Goal: Task Accomplishment & Management: Manage account settings

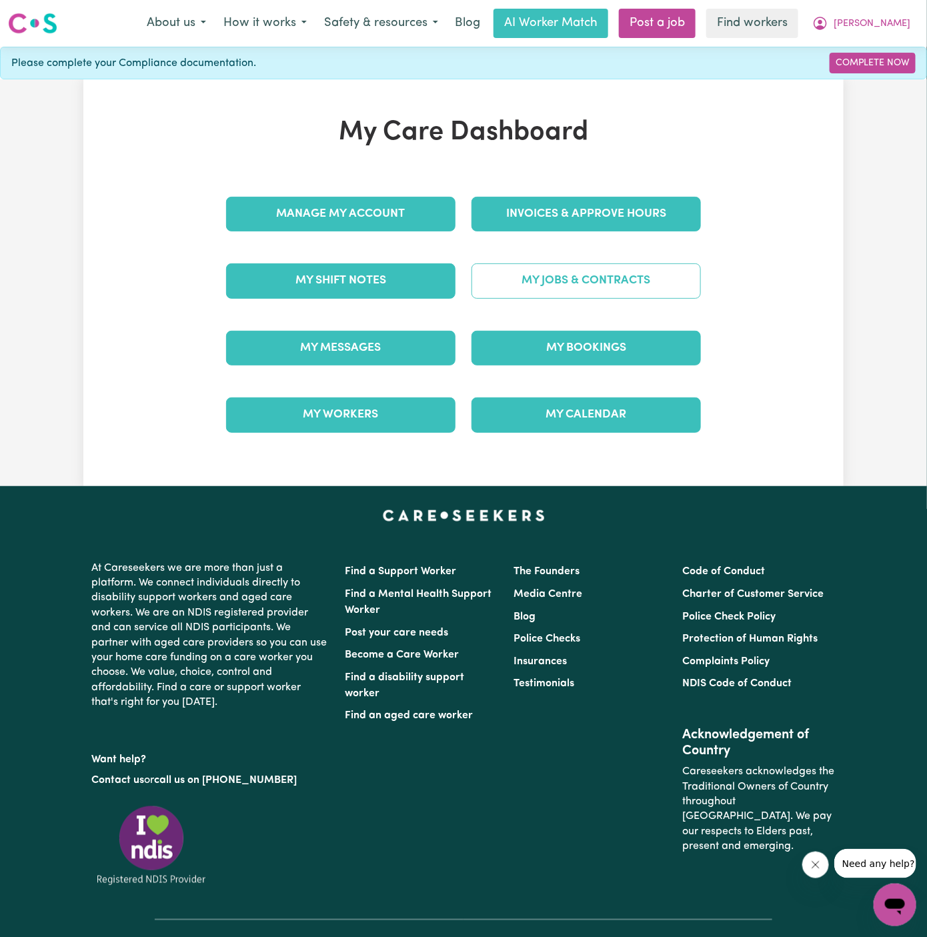
click at [611, 279] on link "My Jobs & Contracts" at bounding box center [585, 280] width 229 height 35
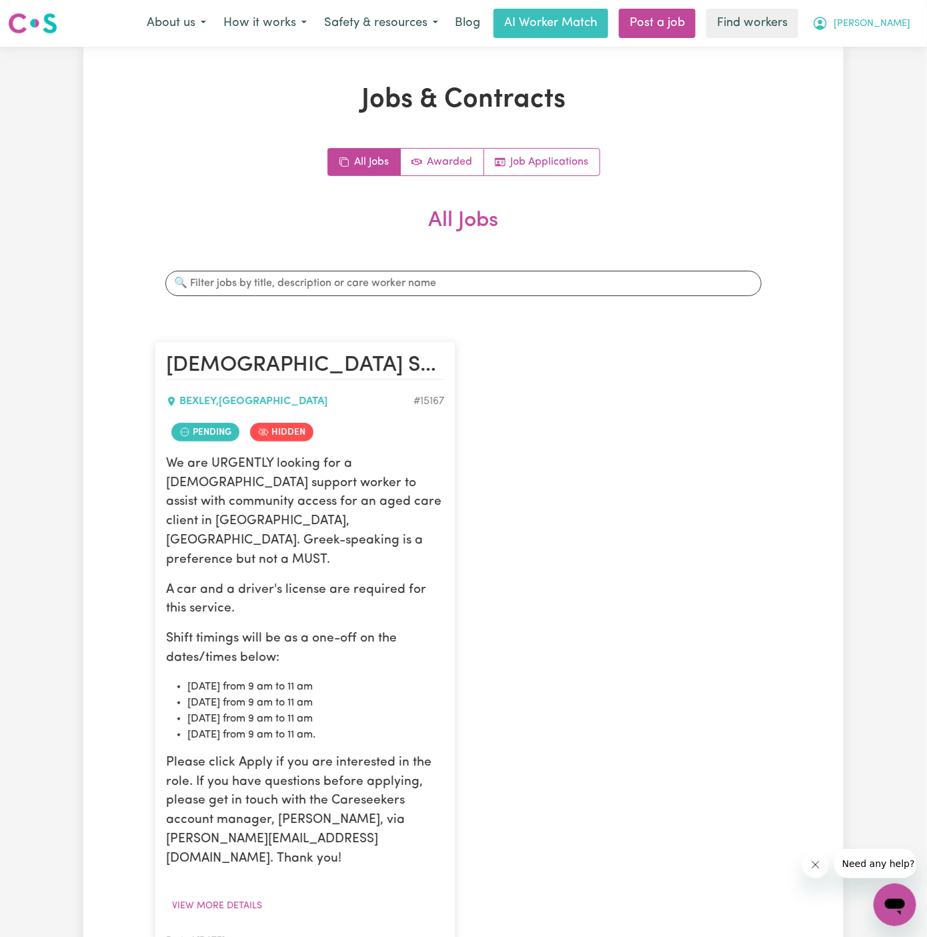
click at [895, 24] on span "[PERSON_NAME]" at bounding box center [871, 24] width 77 height 15
click at [895, 57] on link "My Dashboard" at bounding box center [865, 51] width 105 height 25
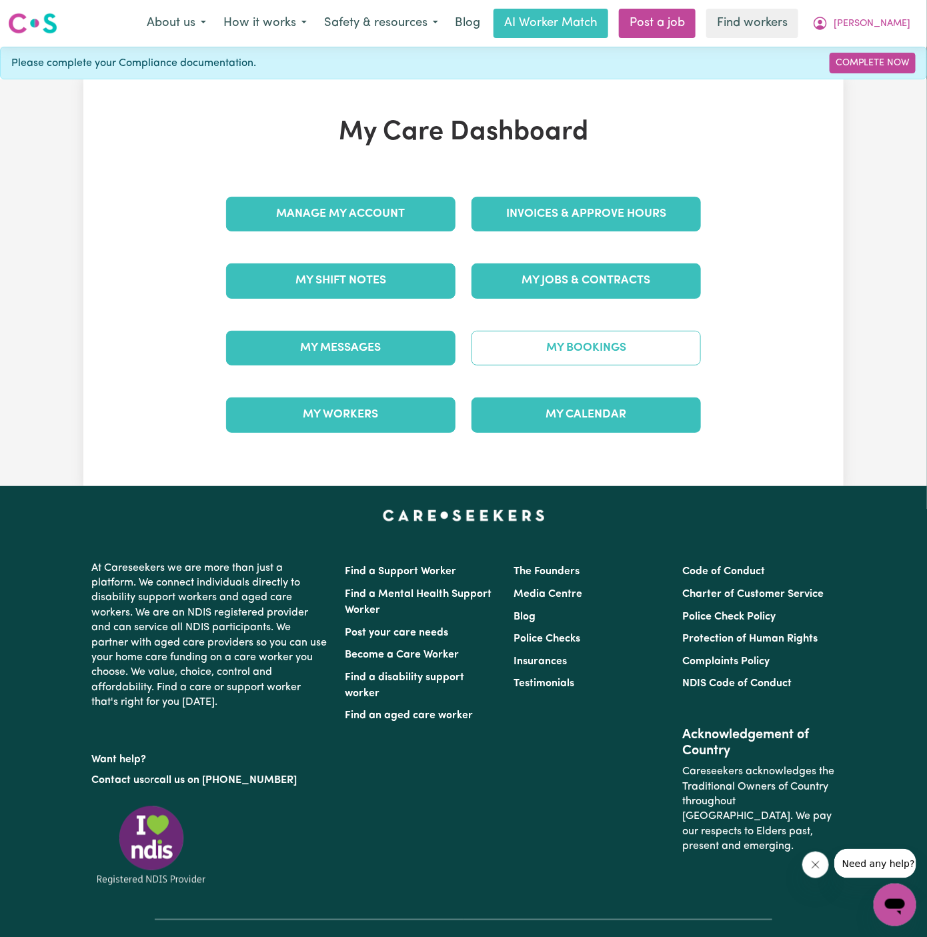
click at [608, 349] on link "My Bookings" at bounding box center [585, 348] width 229 height 35
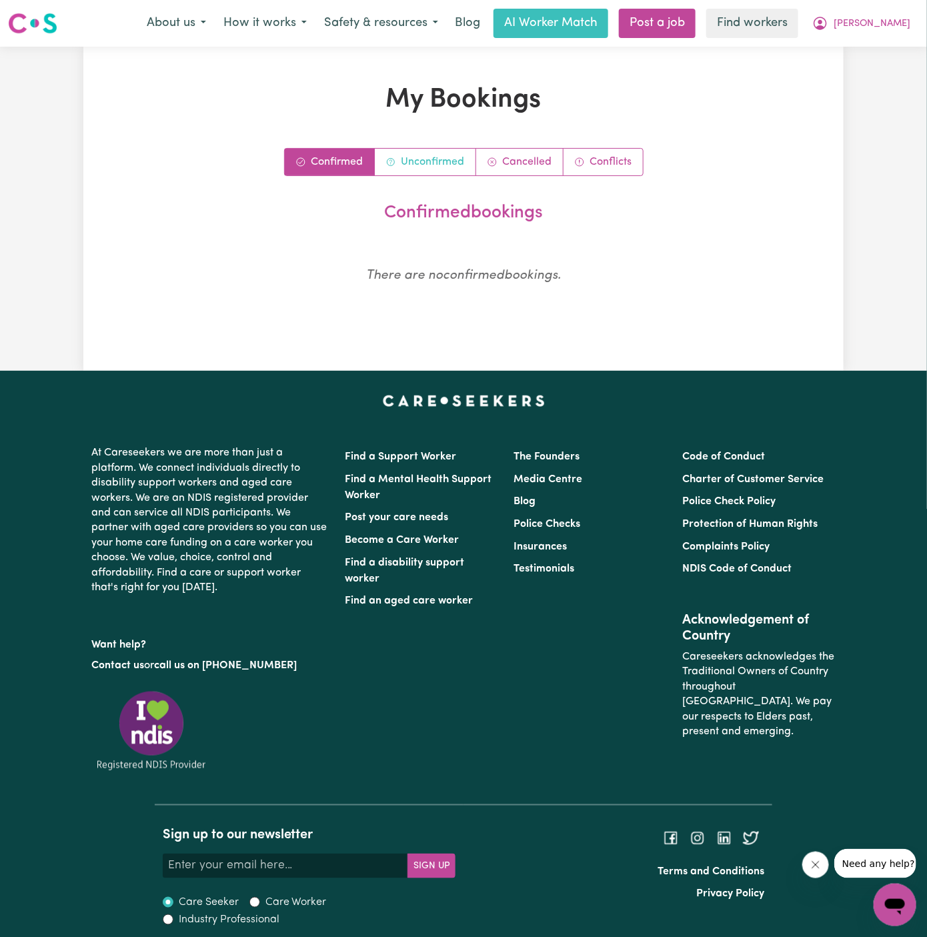
click at [413, 152] on link "Unconfirmed" at bounding box center [425, 162] width 101 height 27
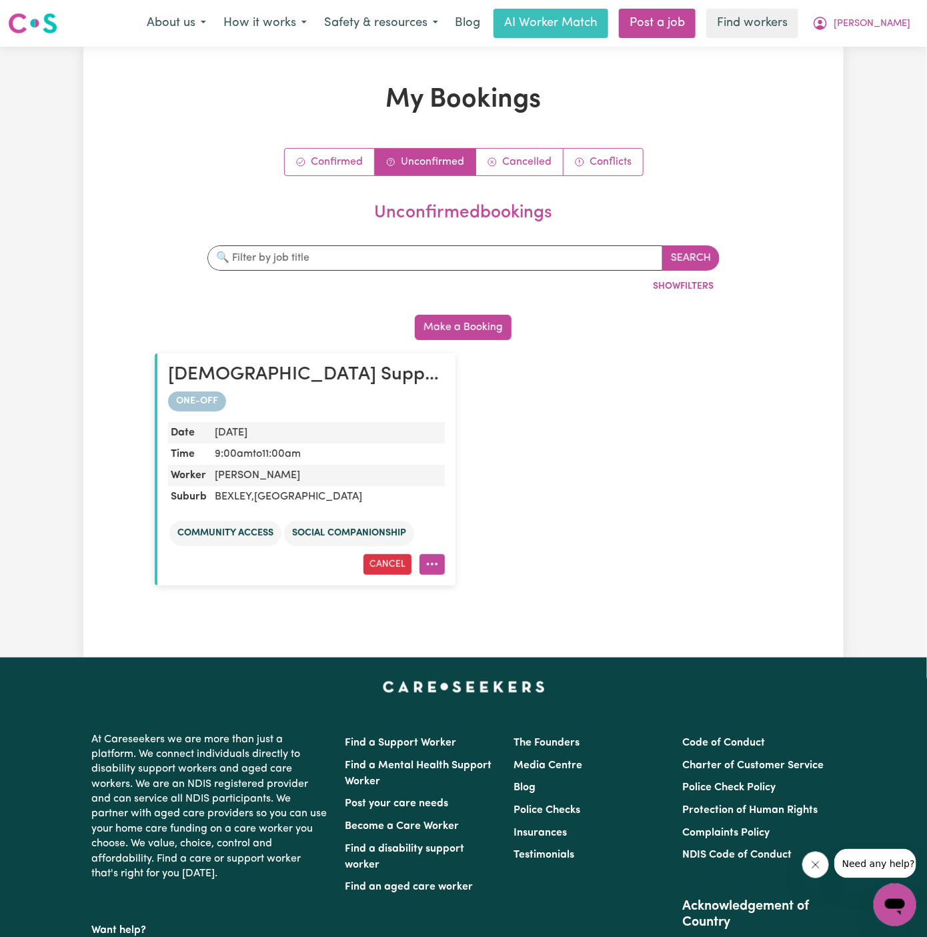
click at [439, 567] on button "More options" at bounding box center [431, 564] width 25 height 21
click at [493, 581] on link "Amend" at bounding box center [480, 594] width 121 height 27
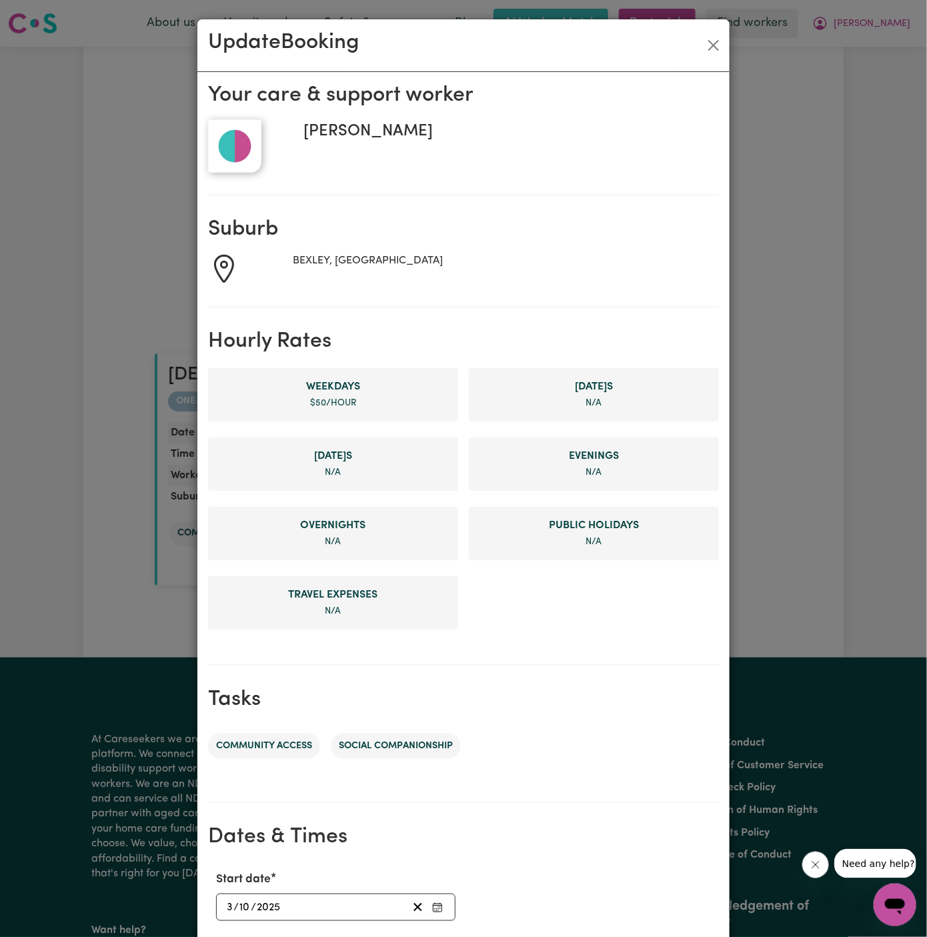
scroll to position [158, 0]
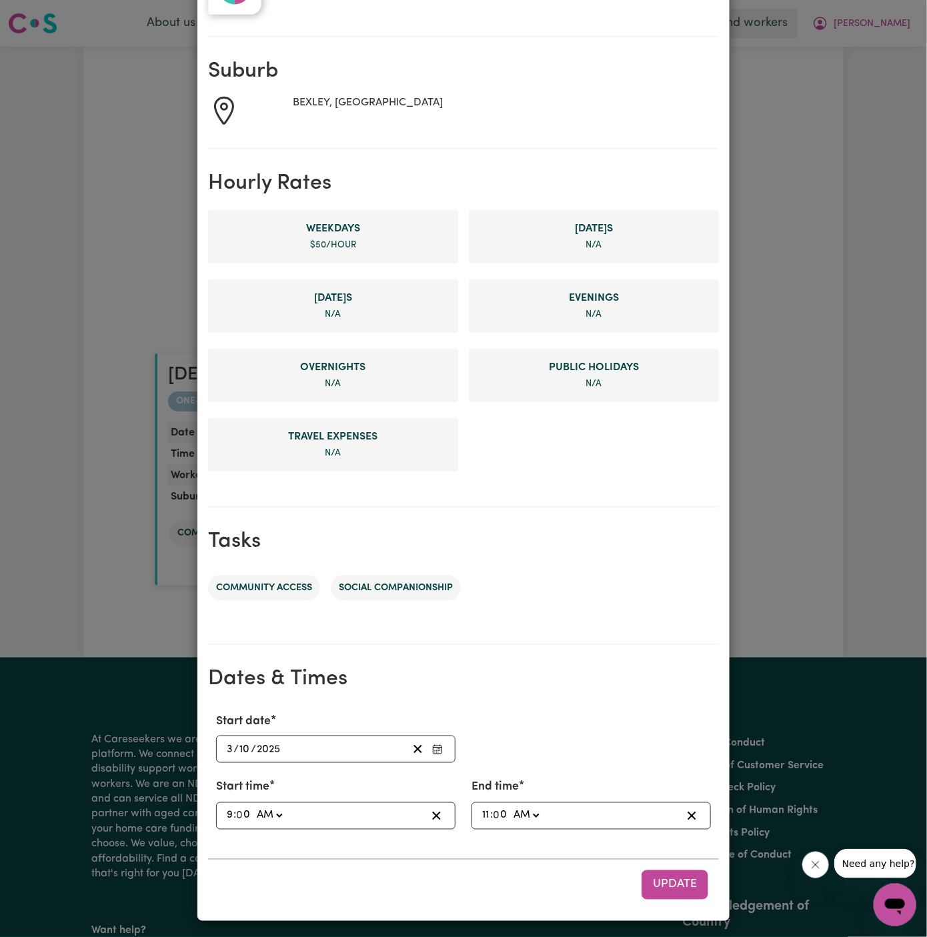
click at [227, 811] on input "9" at bounding box center [229, 816] width 7 height 18
type input "08:00"
type input "8"
type input "08:04"
type input "4"
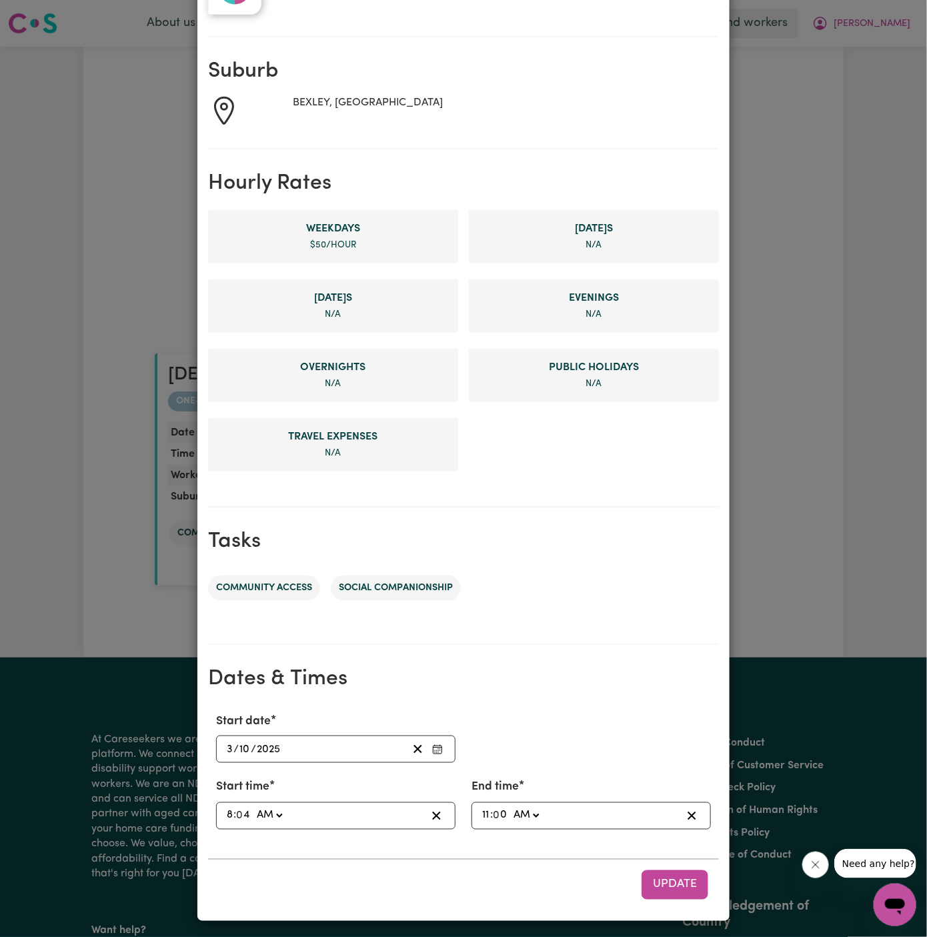
type input "08:45"
type input "45"
click at [669, 871] on button "Update" at bounding box center [674, 884] width 67 height 29
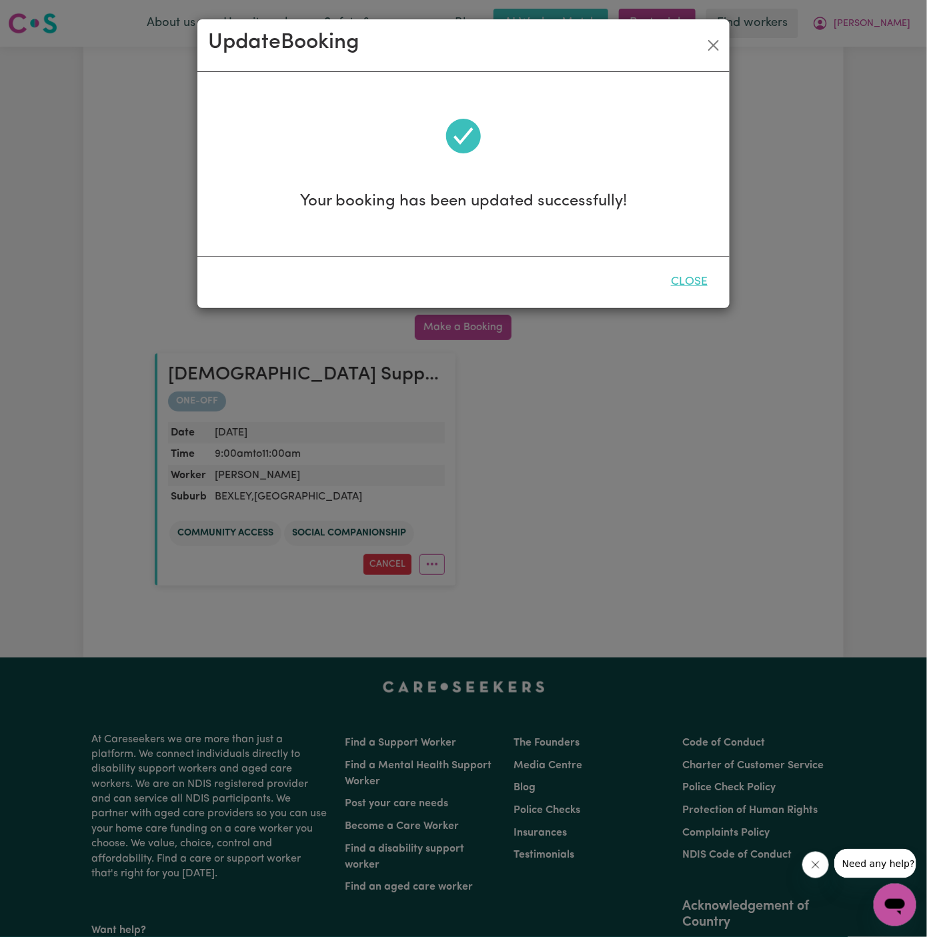
click at [697, 285] on button "Close" at bounding box center [688, 281] width 59 height 29
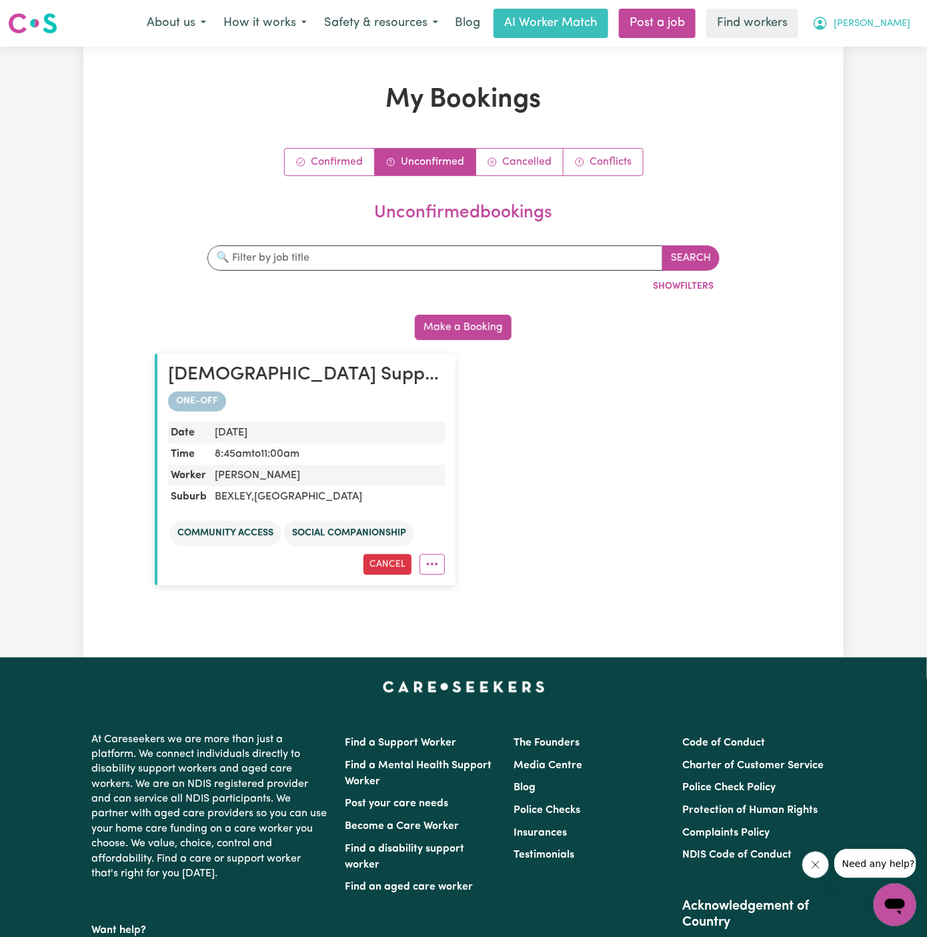
click at [899, 14] on button "[PERSON_NAME]" at bounding box center [860, 23] width 115 height 28
click at [897, 55] on link "My Dashboard" at bounding box center [865, 51] width 105 height 25
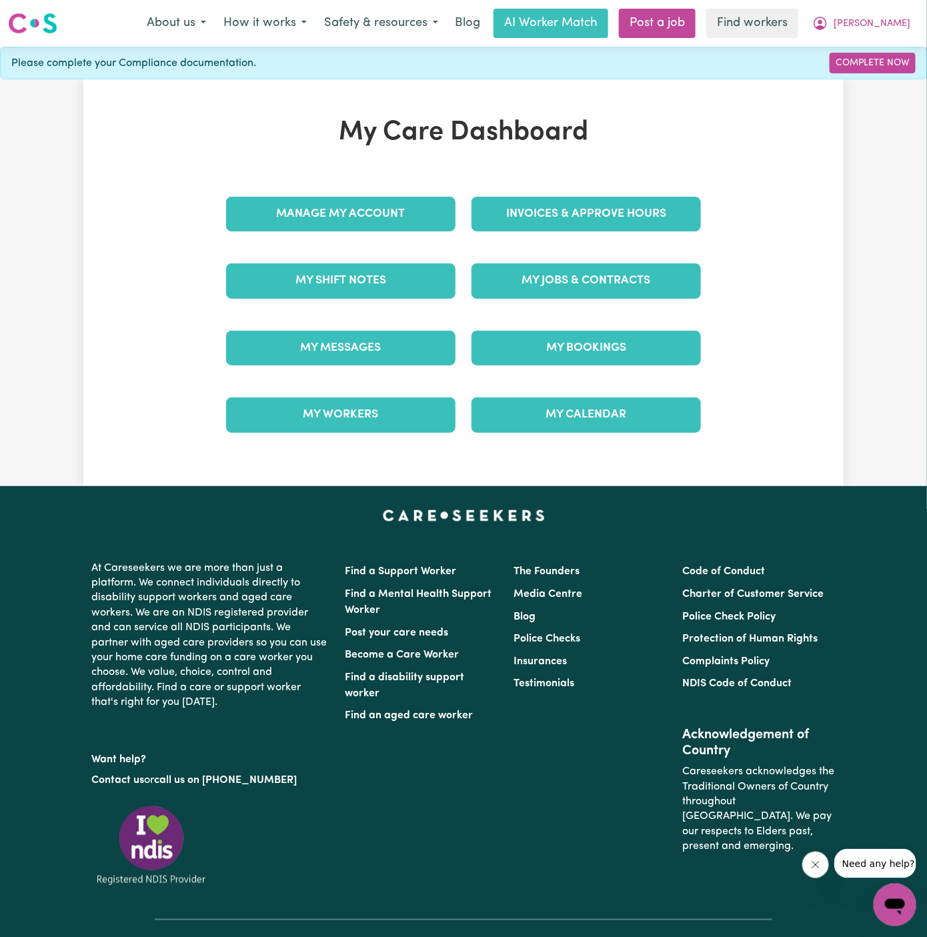
click at [594, 301] on div "My Jobs & Contracts" at bounding box center [585, 280] width 245 height 67
click at [589, 285] on link "My Jobs & Contracts" at bounding box center [585, 280] width 229 height 35
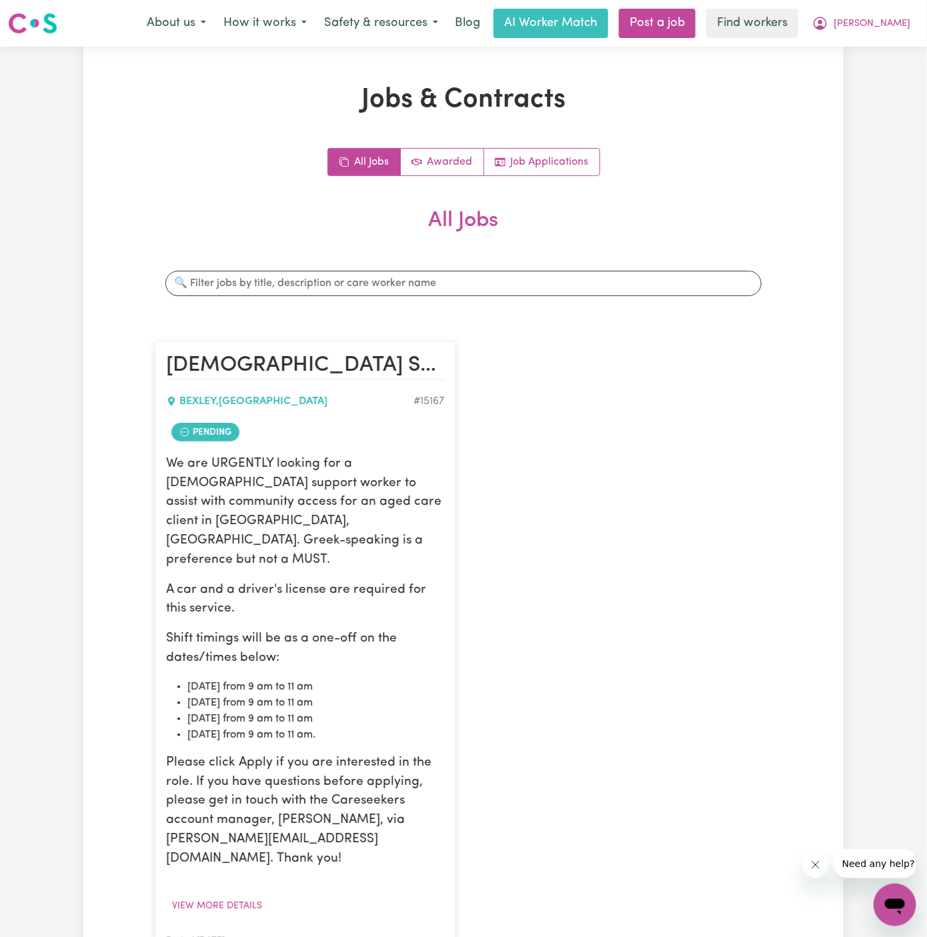
click at [505, 781] on link "View/Edit Contract" at bounding box center [483, 794] width 129 height 27
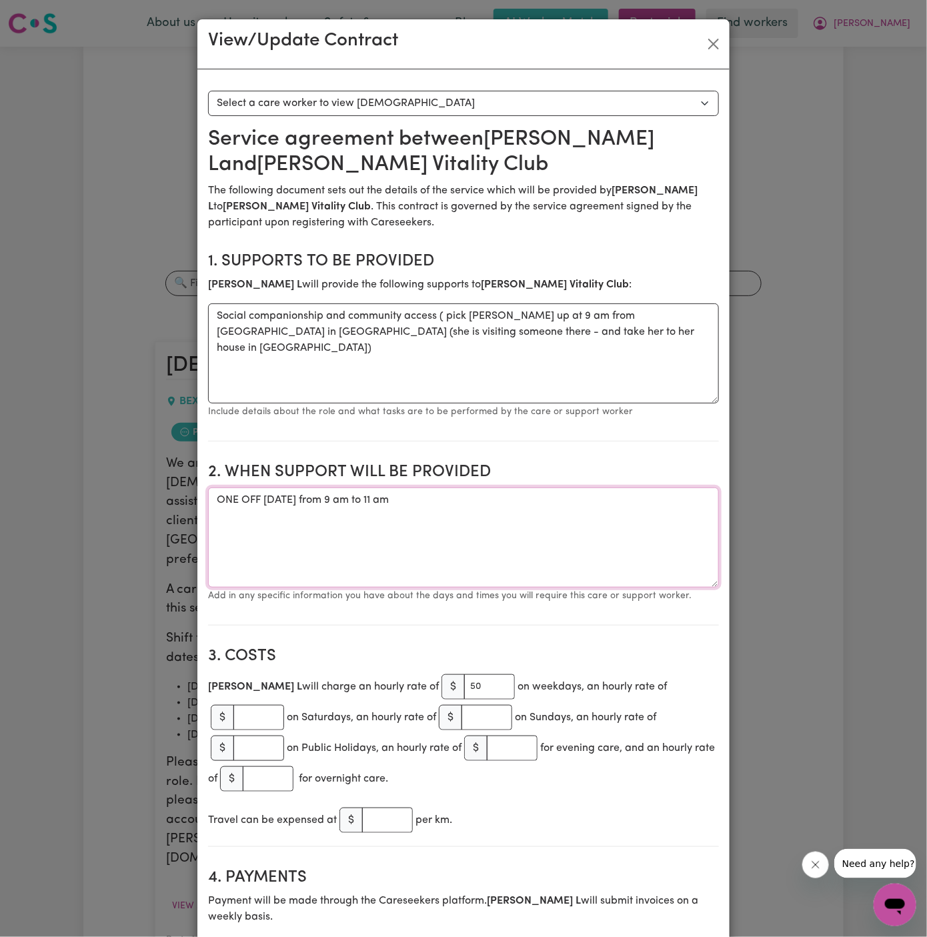
click at [408, 500] on textarea "ONE OFF [DATE] from 9 am to 11 am" at bounding box center [463, 537] width 511 height 100
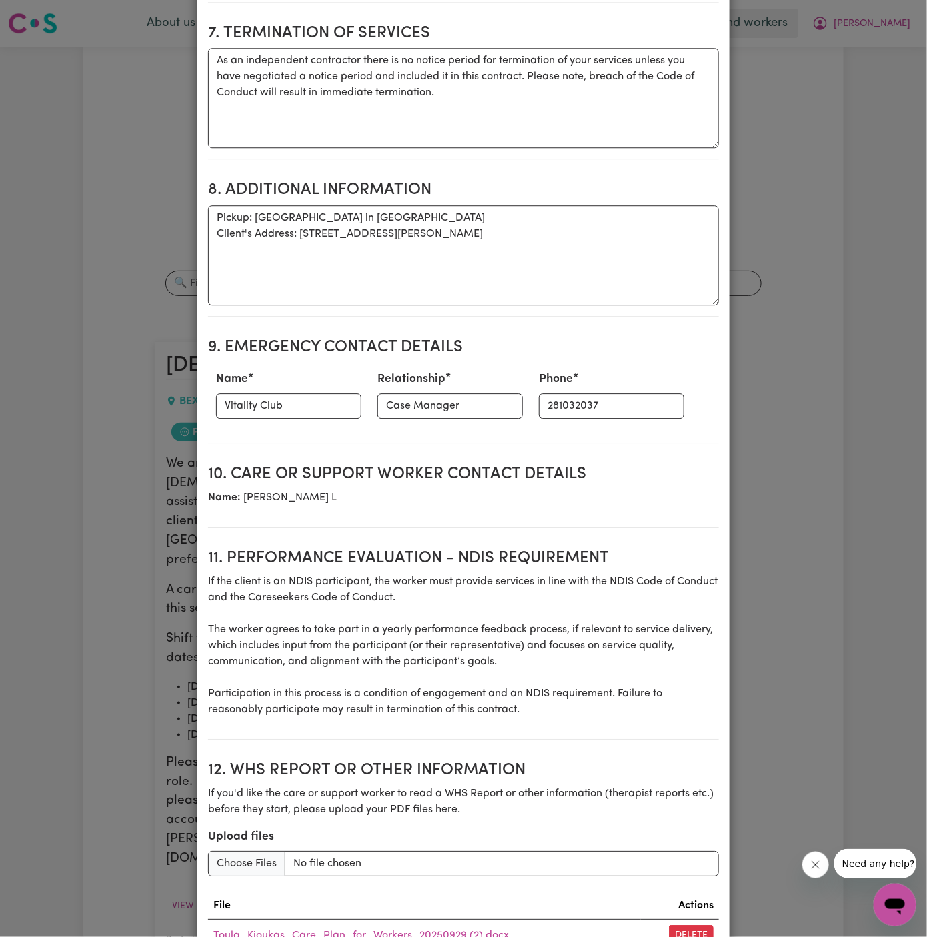
scroll to position [1382, 0]
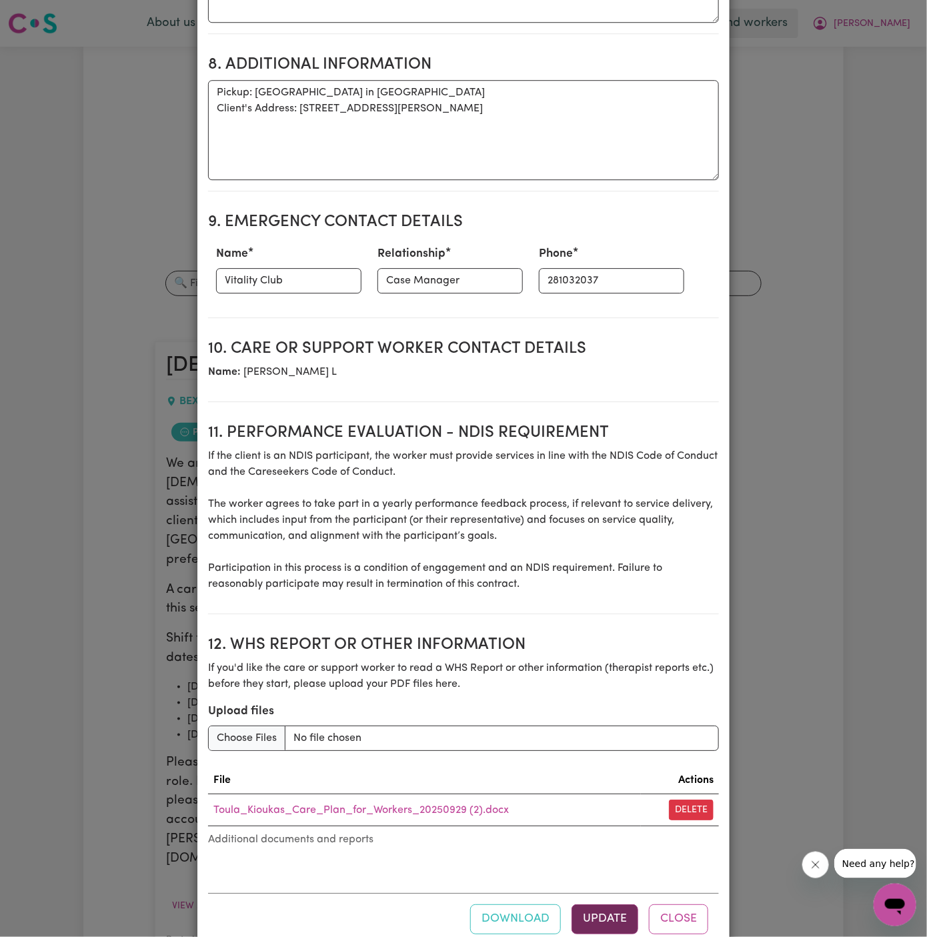
type textarea "ONE OFF [DATE] from 845 am to 11 am"
click at [597, 904] on button "Update" at bounding box center [604, 918] width 67 height 29
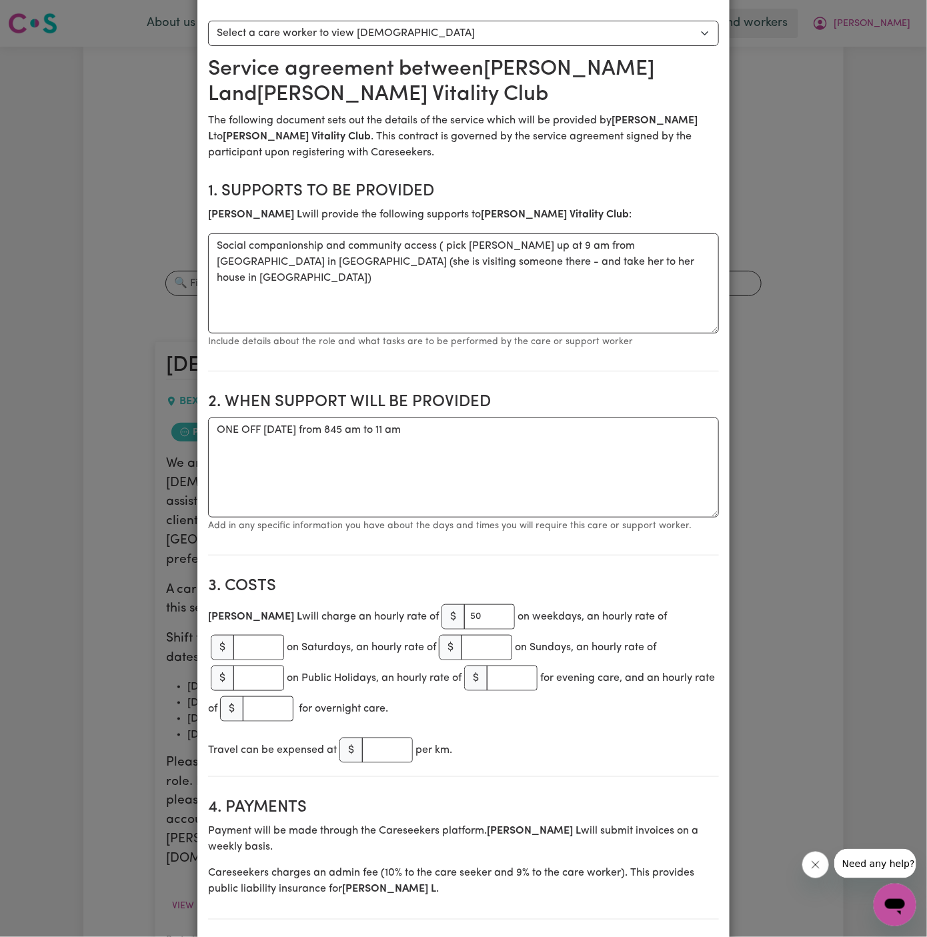
scroll to position [0, 0]
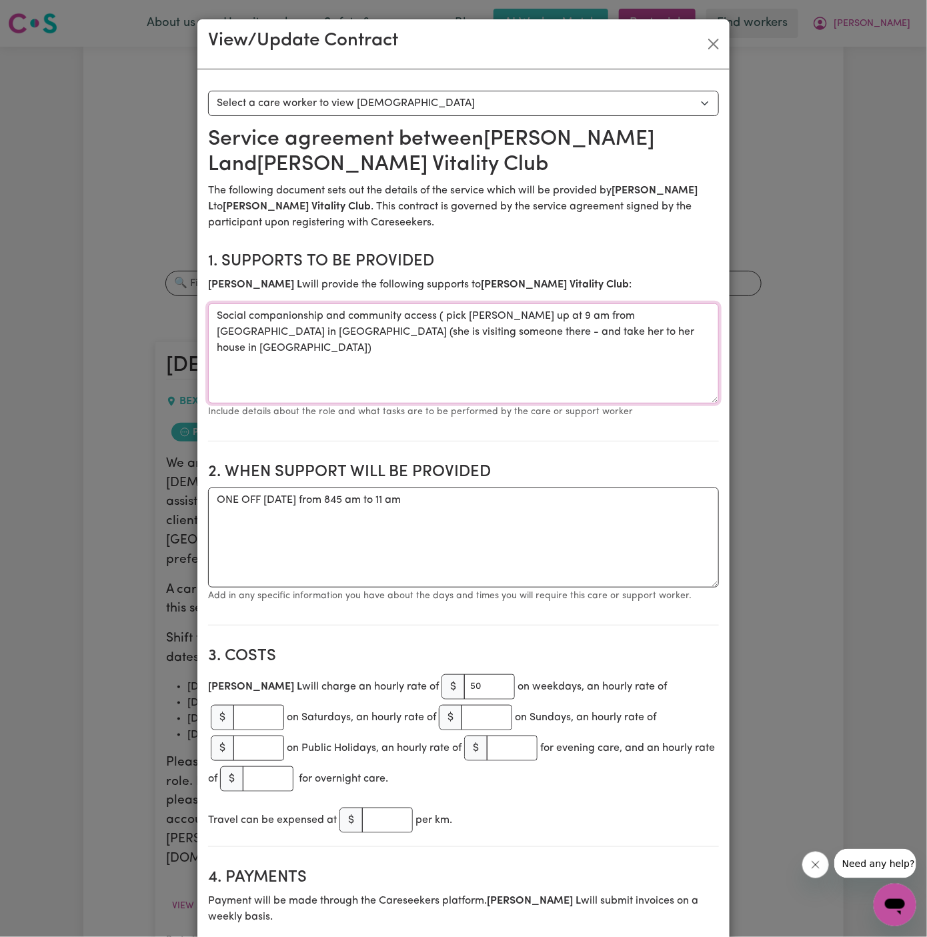
click at [459, 316] on textarea "Social companionship and community access ( pick [PERSON_NAME] up at 9 am from …" at bounding box center [463, 353] width 511 height 100
paste textarea "meet [PERSON_NAME] in the foyer/reception of [GEOGRAPHIC_DATA] in [GEOGRAPHIC_D…"
drag, startPoint x: 357, startPoint y: 331, endPoint x: 611, endPoint y: 332, distance: 254.0
click at [611, 332] on textarea "Social companionship and community access ( meet [PERSON_NAME] in the foyer/rec…" at bounding box center [463, 353] width 511 height 100
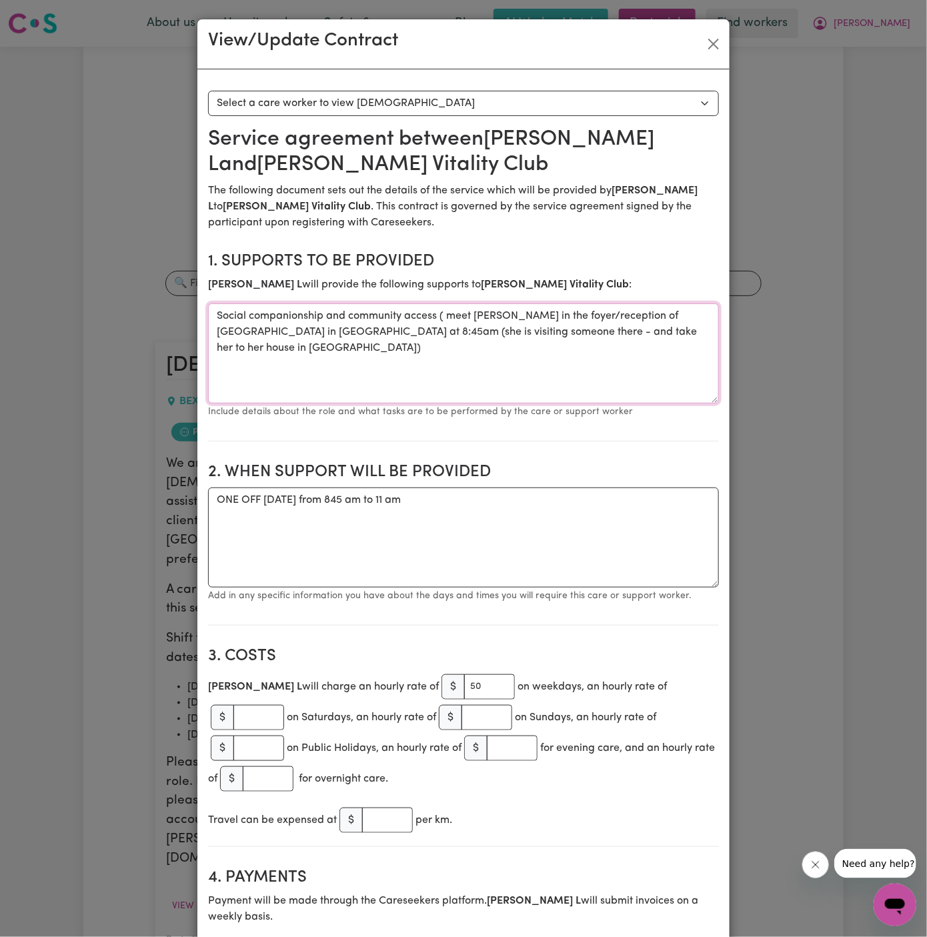
click at [341, 331] on textarea "Social companionship and community access ( meet [PERSON_NAME] in the foyer/rec…" at bounding box center [463, 353] width 511 height 100
click at [443, 314] on textarea "Social companionship and community access ( meet [PERSON_NAME] in the foyer/rec…" at bounding box center [463, 353] width 511 height 100
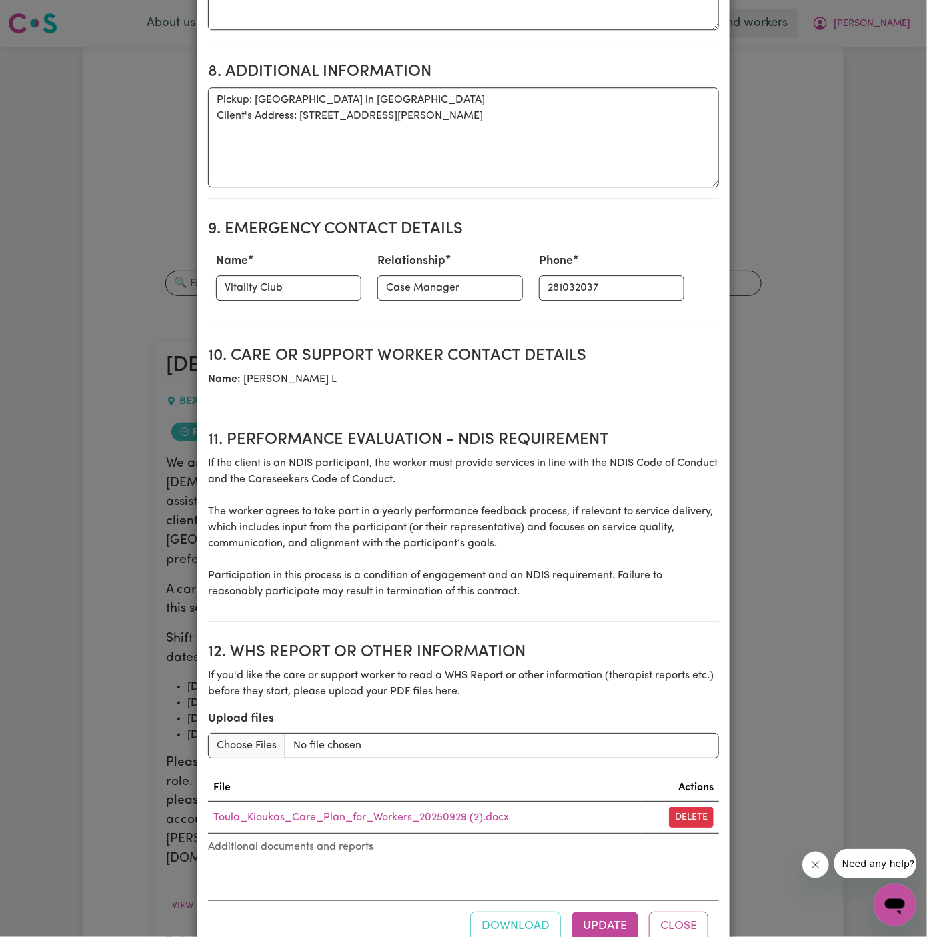
scroll to position [1382, 0]
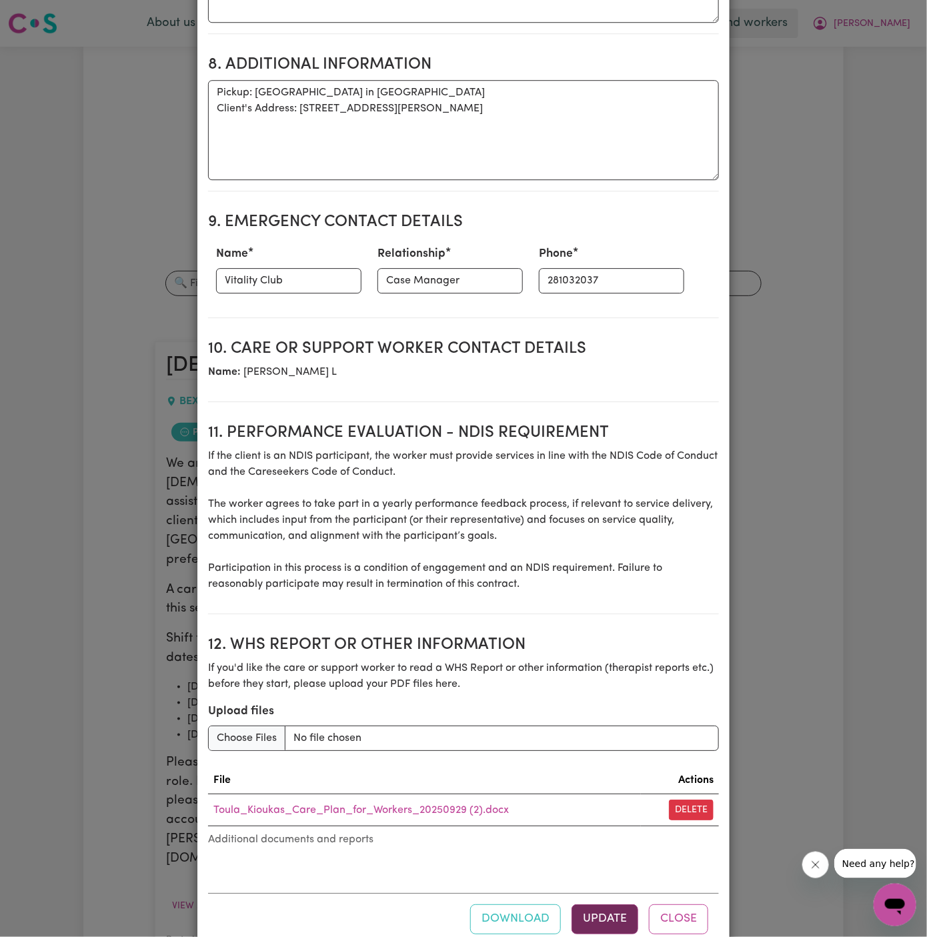
type textarea "Social companionship and community access - meet [PERSON_NAME] in the foyer/rec…"
click at [608, 904] on button "Update" at bounding box center [604, 918] width 67 height 29
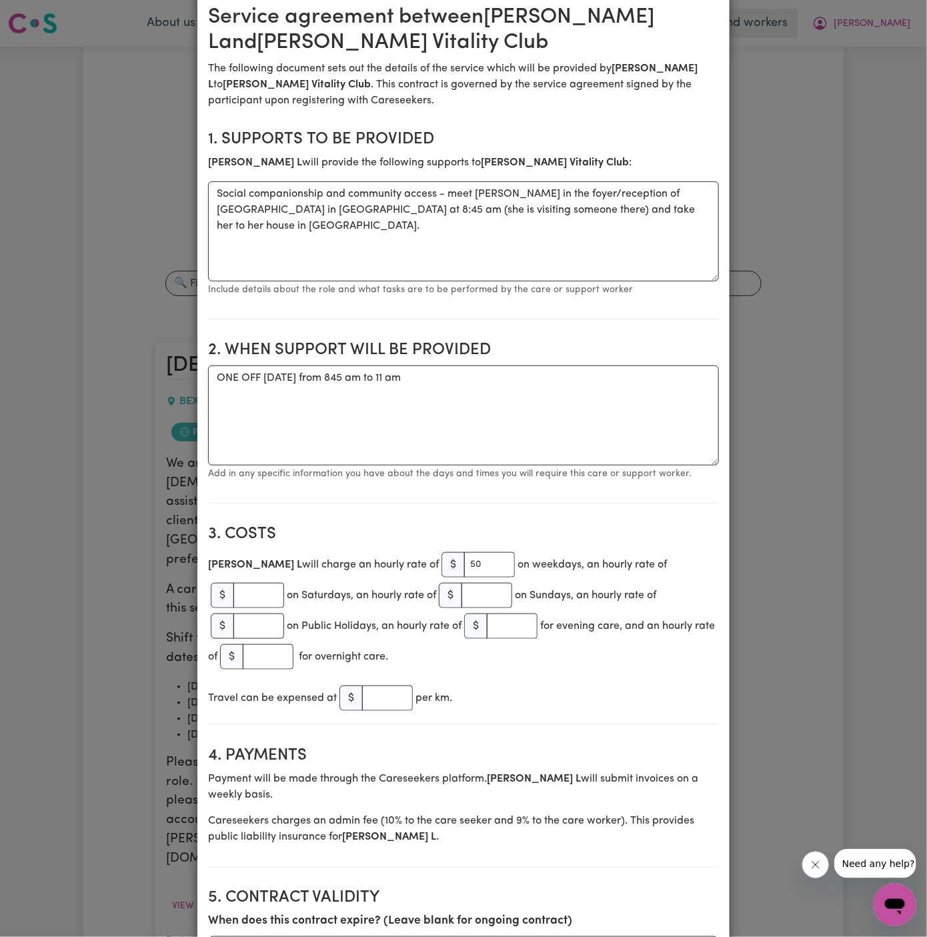
scroll to position [0, 0]
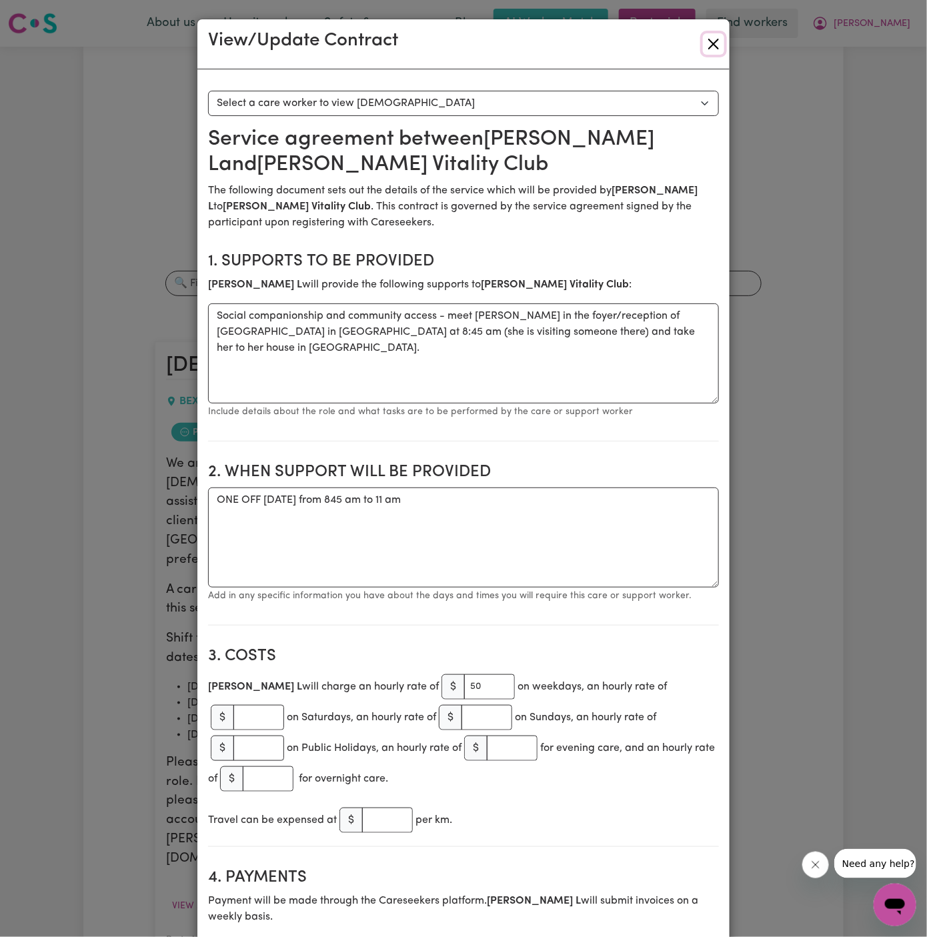
click at [712, 45] on button "Close" at bounding box center [713, 43] width 21 height 21
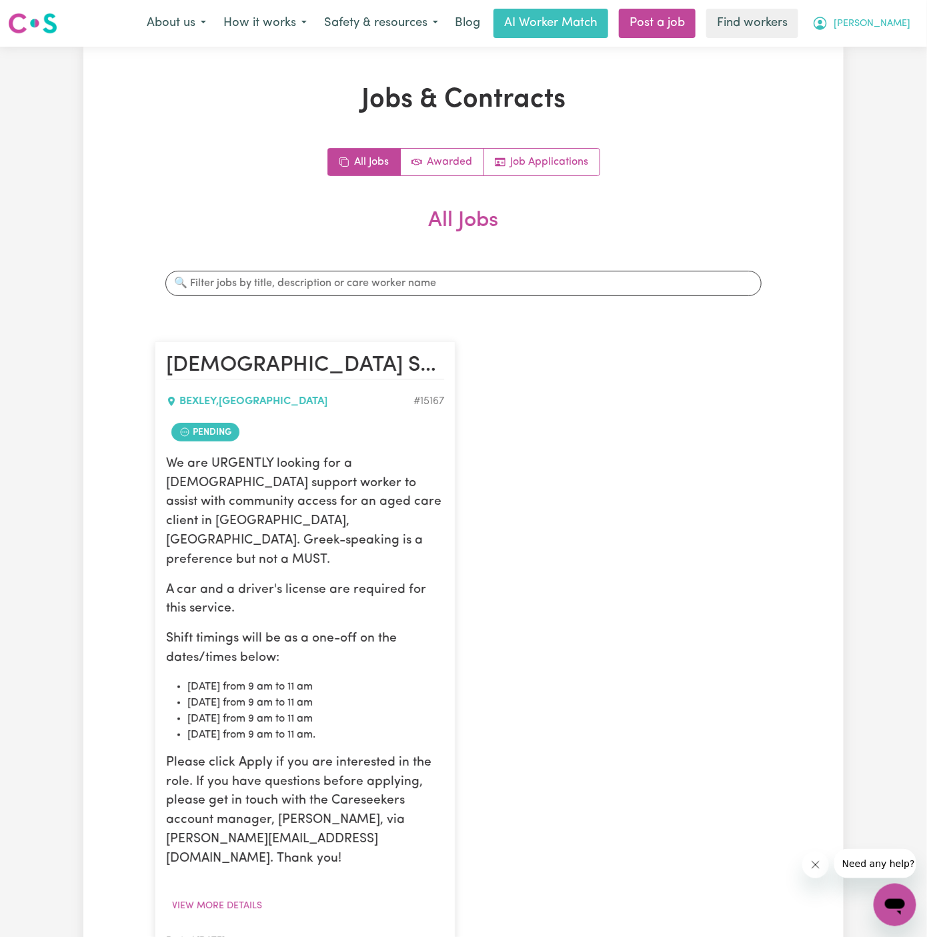
click at [892, 23] on span "[PERSON_NAME]" at bounding box center [871, 24] width 77 height 15
click at [891, 68] on link "Logout" at bounding box center [865, 76] width 105 height 25
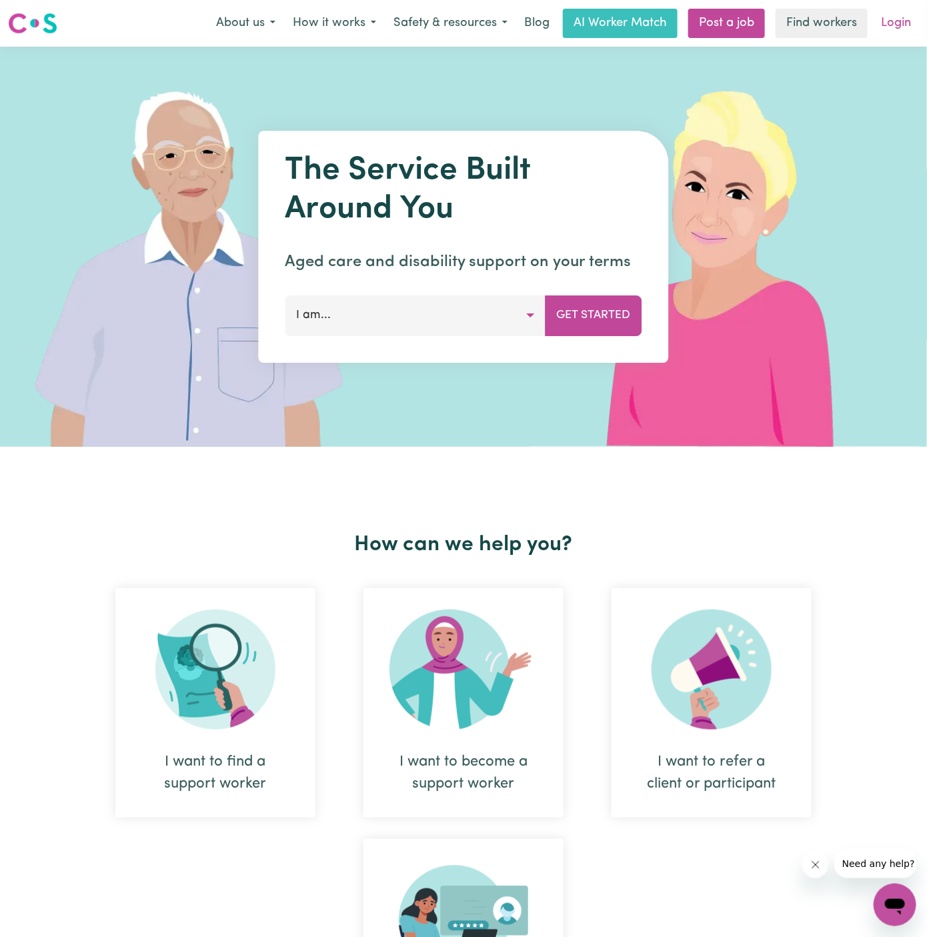
click at [901, 31] on link "Login" at bounding box center [896, 23] width 46 height 29
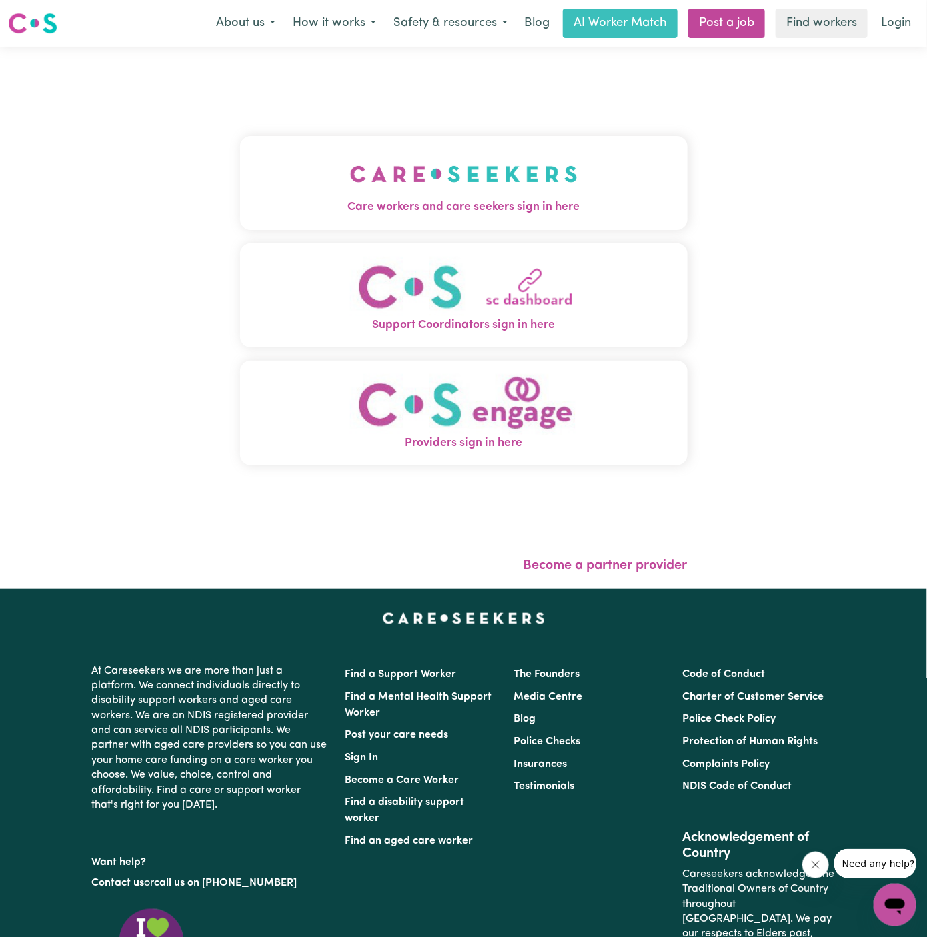
click at [518, 221] on button "Care workers and care seekers sign in here" at bounding box center [463, 182] width 447 height 93
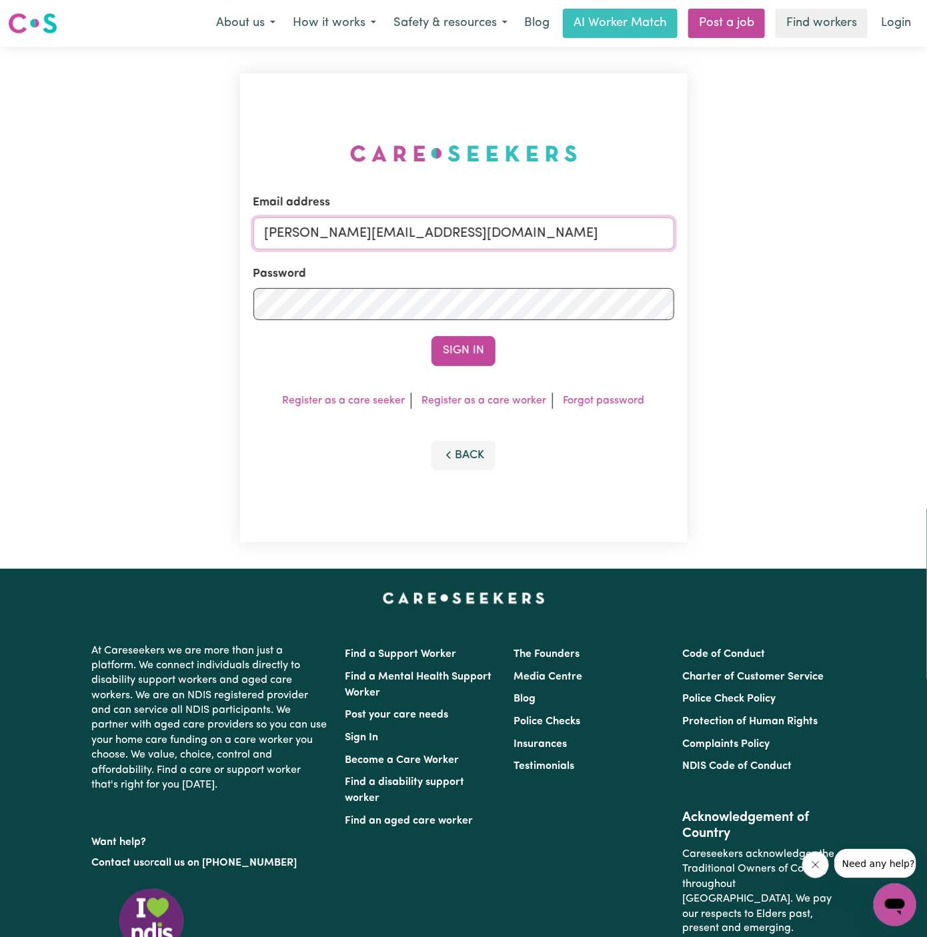
click at [571, 233] on input "[PERSON_NAME][EMAIL_ADDRESS][DOMAIN_NAME]" at bounding box center [463, 233] width 421 height 32
click at [663, 299] on form "Email address [EMAIL_ADDRESS][DOMAIN_NAME] Password Sign In" at bounding box center [463, 279] width 421 height 171
type input "[EMAIL_ADDRESS][DOMAIN_NAME]"
click at [431, 336] on button "Sign In" at bounding box center [463, 350] width 64 height 29
